Goal: Check status: Check status

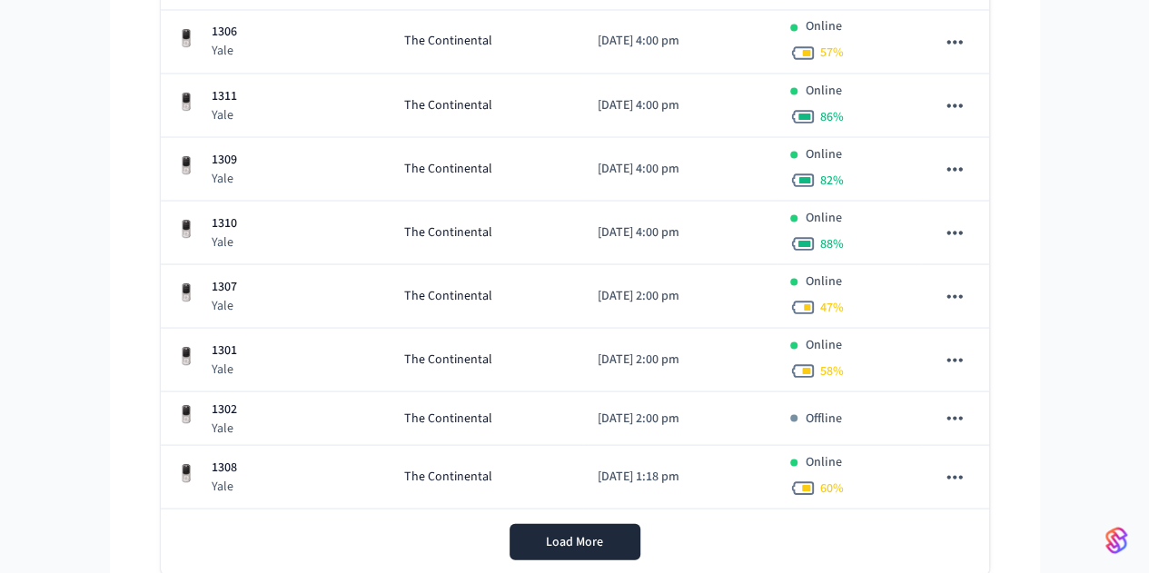
scroll to position [1675, 0]
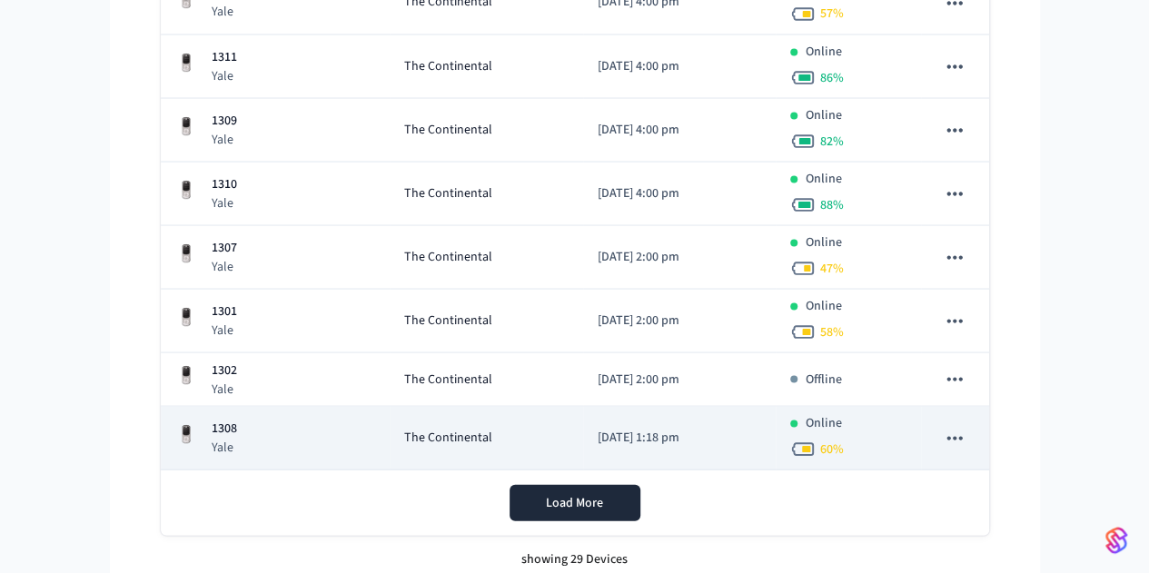
click at [203, 423] on div "1308 Yale" at bounding box center [275, 437] width 200 height 37
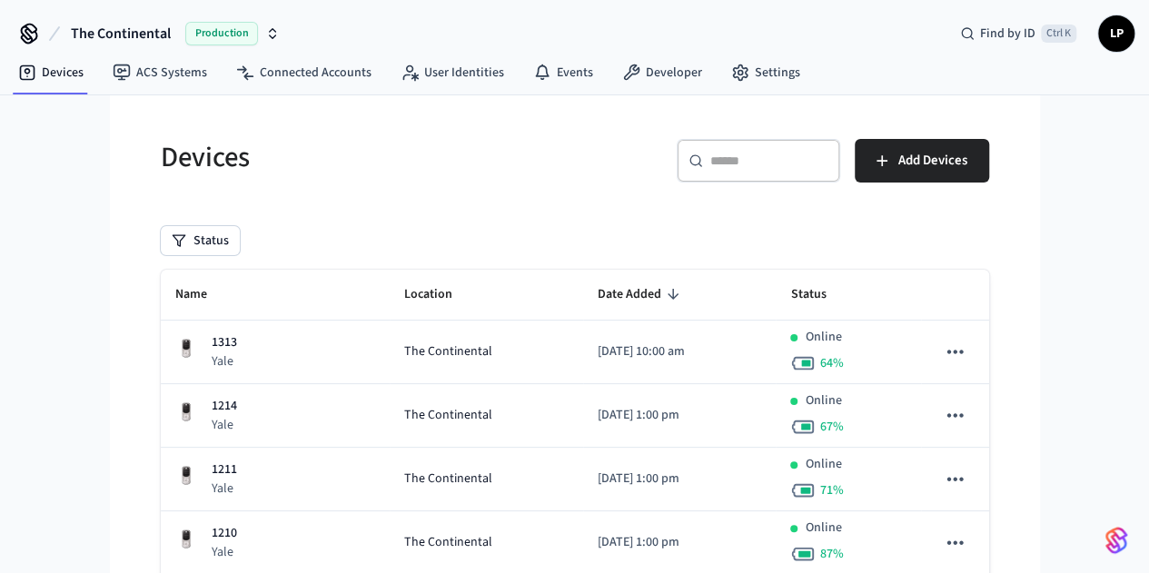
scroll to position [1675, 0]
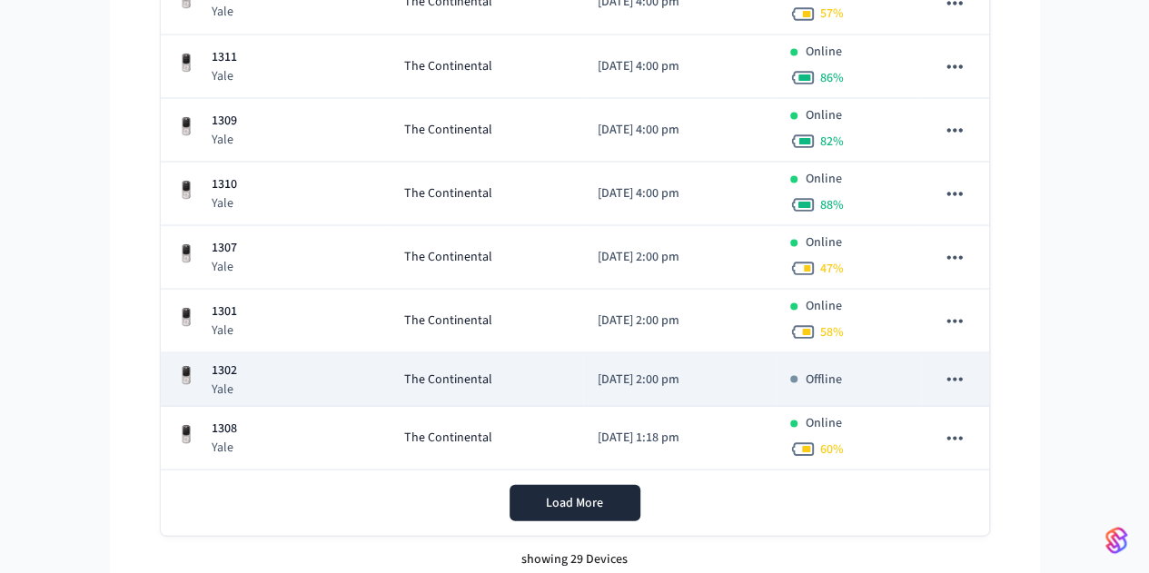
click at [390, 377] on td "The Continental" at bounding box center [486, 379] width 193 height 54
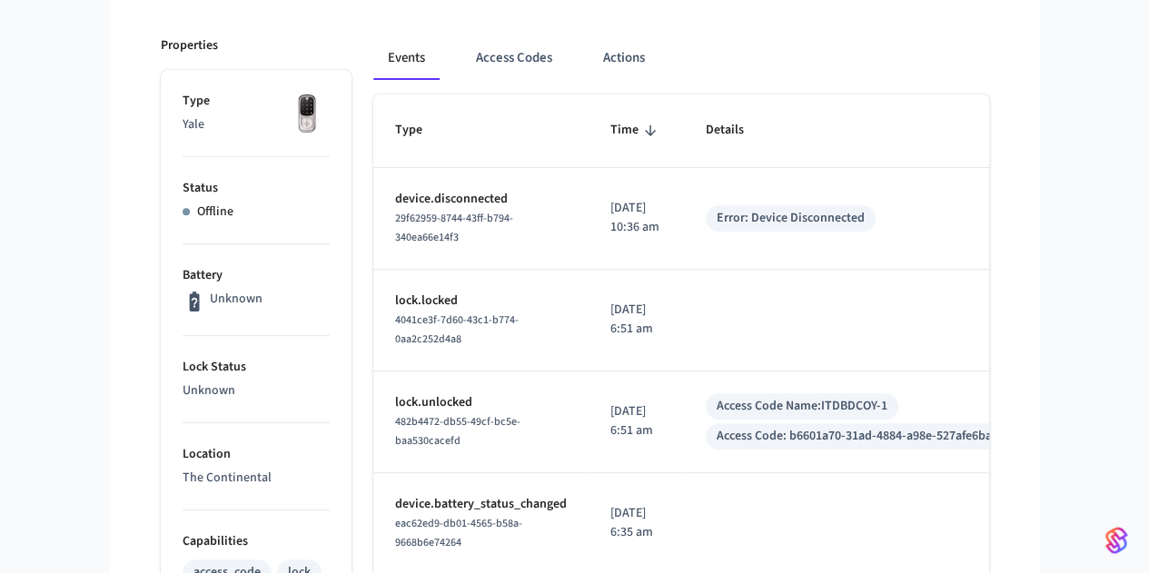
scroll to position [230, 0]
click at [980, 52] on div "Events Access Codes Actions" at bounding box center [681, 57] width 616 height 44
